Goal: Information Seeking & Learning: Learn about a topic

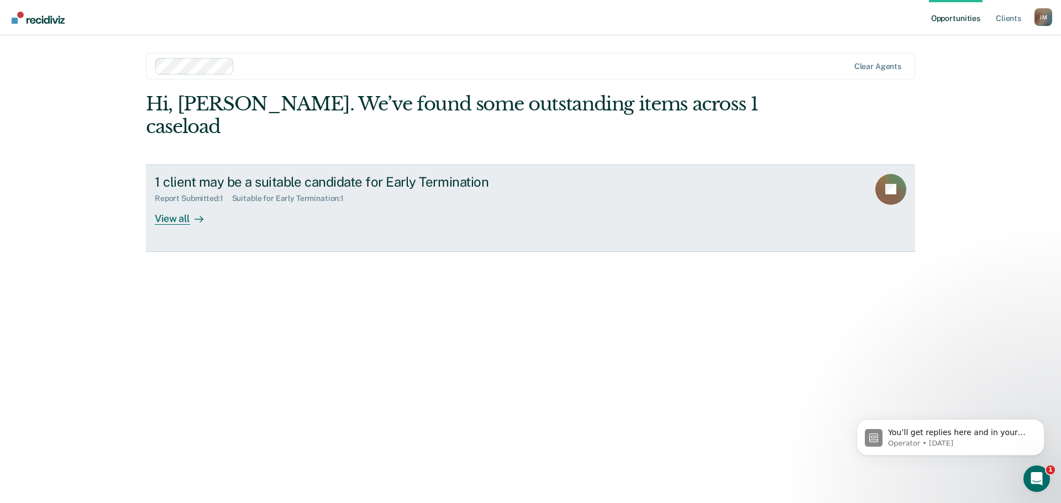
click at [191, 212] on div at bounding box center [196, 218] width 13 height 13
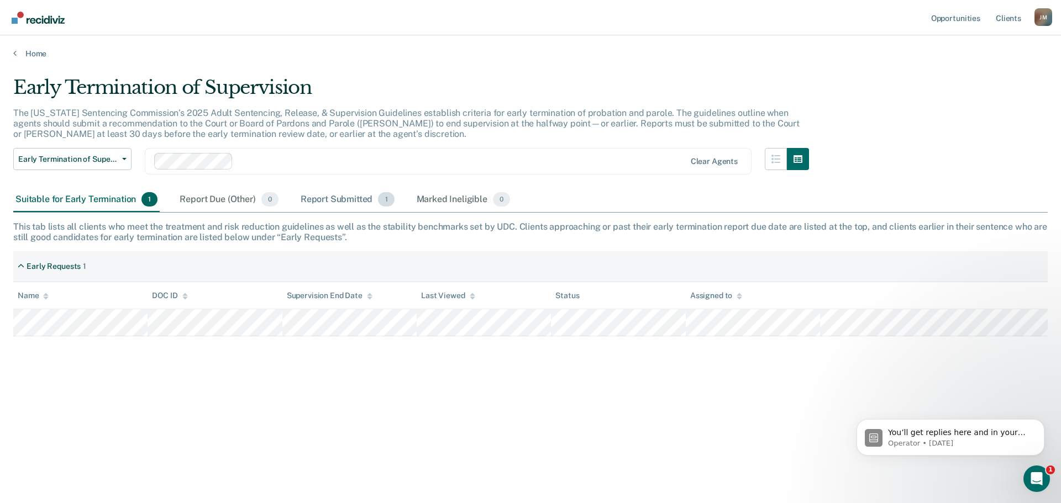
click at [332, 205] on div "Report Submitted 1" at bounding box center [347, 200] width 98 height 24
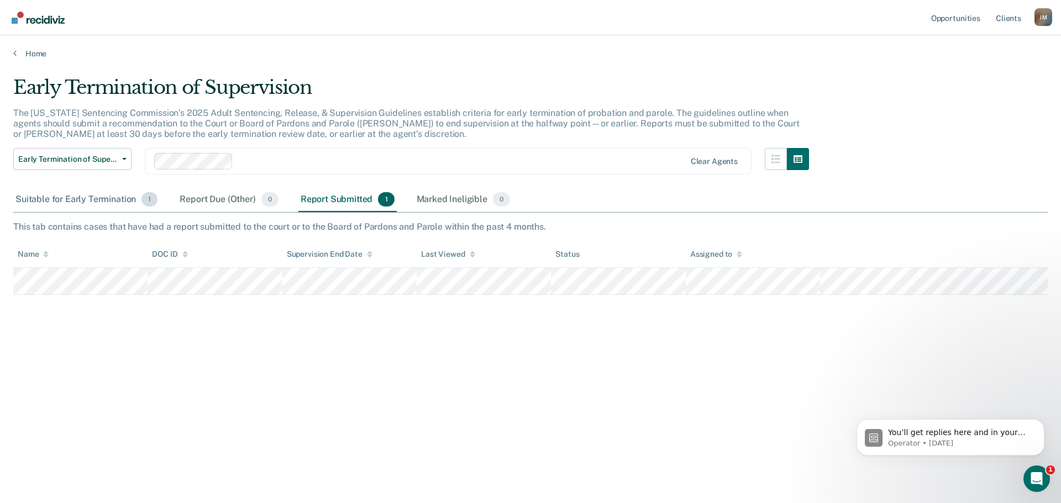
click at [101, 201] on div "Suitable for Early Termination 1" at bounding box center [86, 200] width 146 height 24
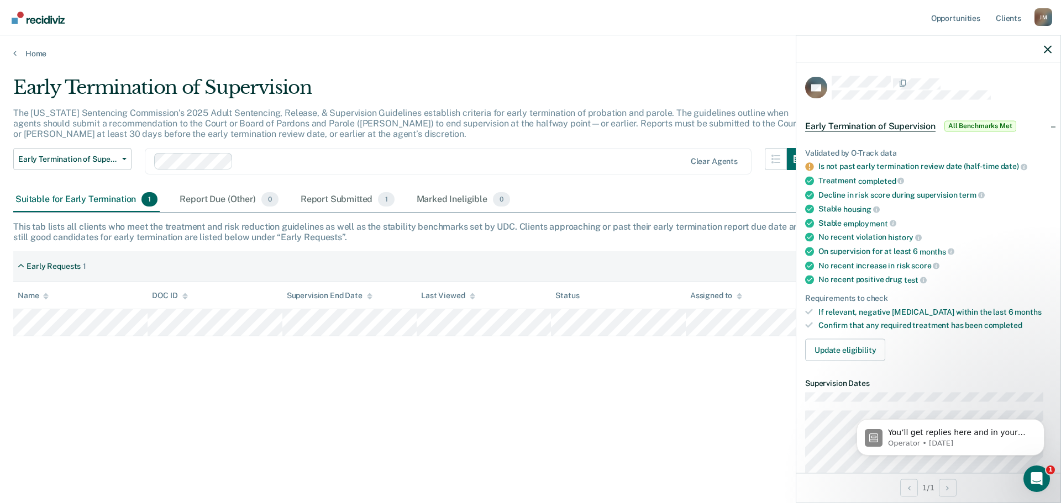
click at [569, 81] on div "Early Termination of Supervision" at bounding box center [410, 91] width 795 height 31
click at [1048, 48] on icon "button" at bounding box center [1047, 49] width 8 height 8
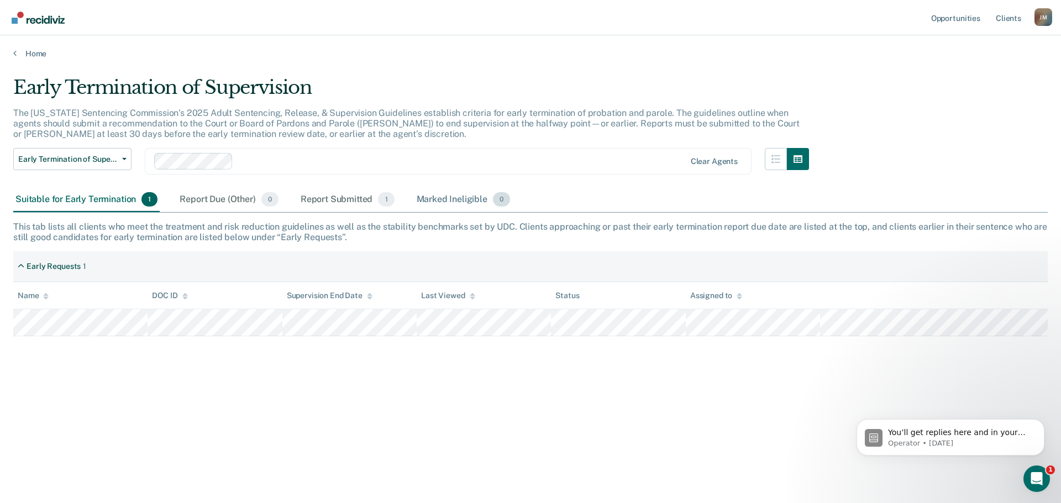
click at [438, 198] on div "Marked Ineligible 0" at bounding box center [463, 200] width 98 height 24
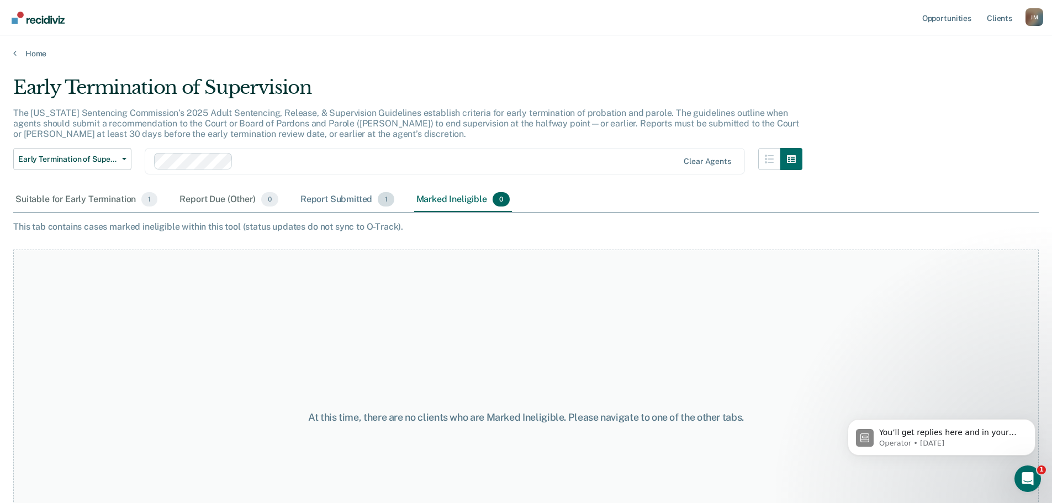
click at [333, 200] on div "Report Submitted 1" at bounding box center [347, 200] width 98 height 24
